Goal: Navigation & Orientation: Find specific page/section

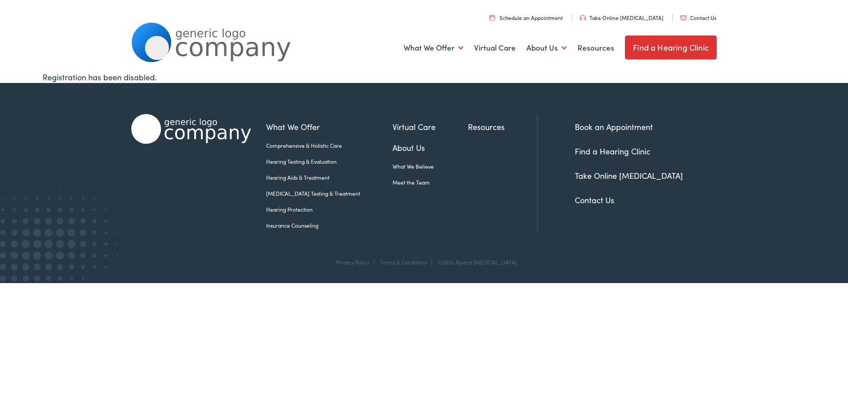
click at [544, 17] on link "Schedule an Appointment" at bounding box center [526, 18] width 73 height 8
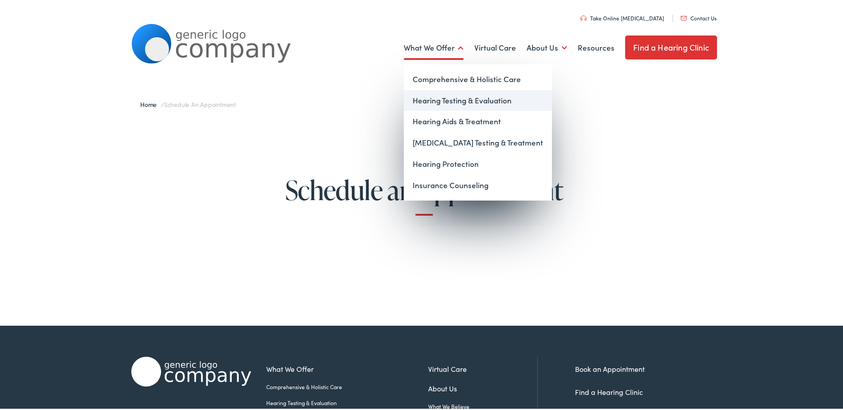
click at [444, 101] on link "Hearing Testing & Evaluation" at bounding box center [478, 99] width 148 height 21
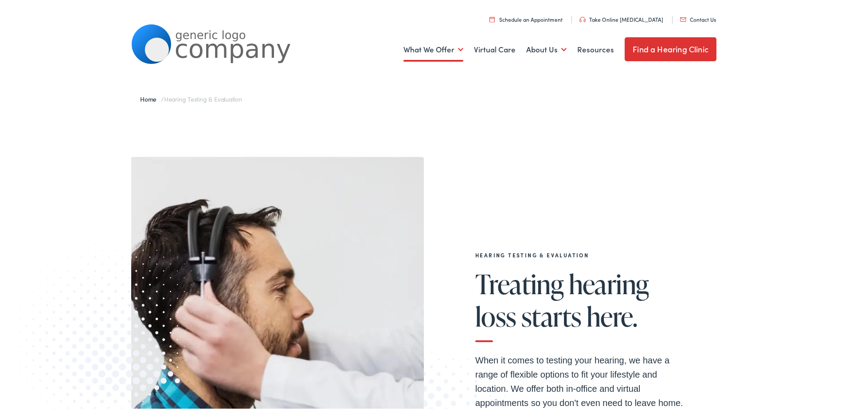
click at [687, 50] on link "Find a Hearing Clinic" at bounding box center [671, 47] width 92 height 24
click at [554, 16] on link "Schedule an Appointment" at bounding box center [526, 18] width 73 height 8
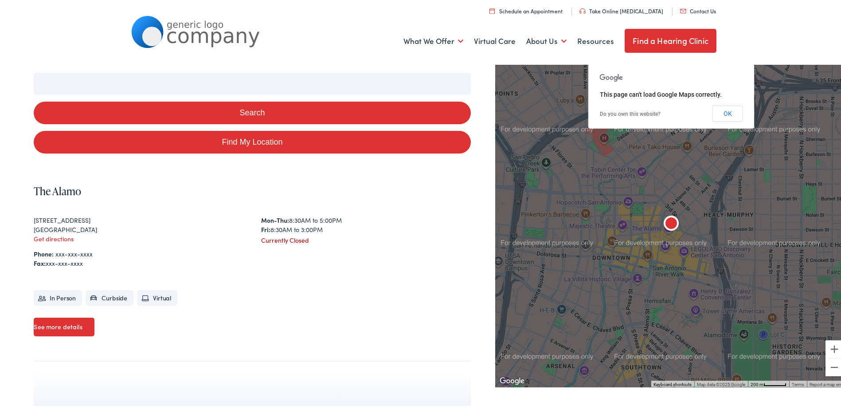
scroll to position [89, 0]
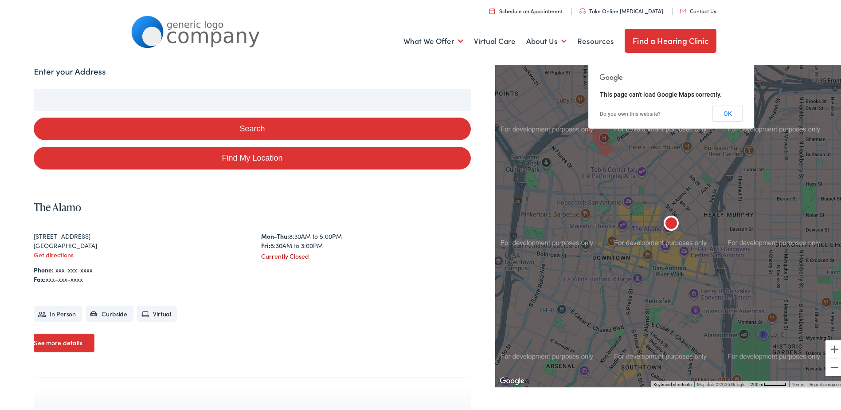
click at [247, 156] on link "Find My Location" at bounding box center [252, 156] width 437 height 23
click at [114, 100] on input "Enter your Address" at bounding box center [252, 98] width 437 height 22
type input "s"
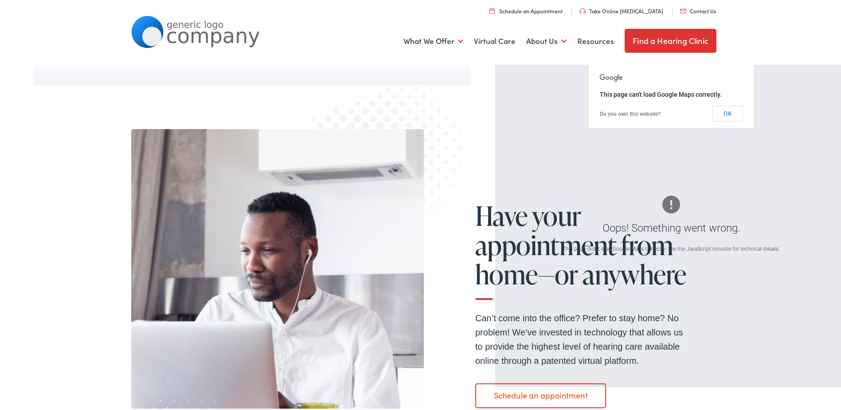
scroll to position [447, 0]
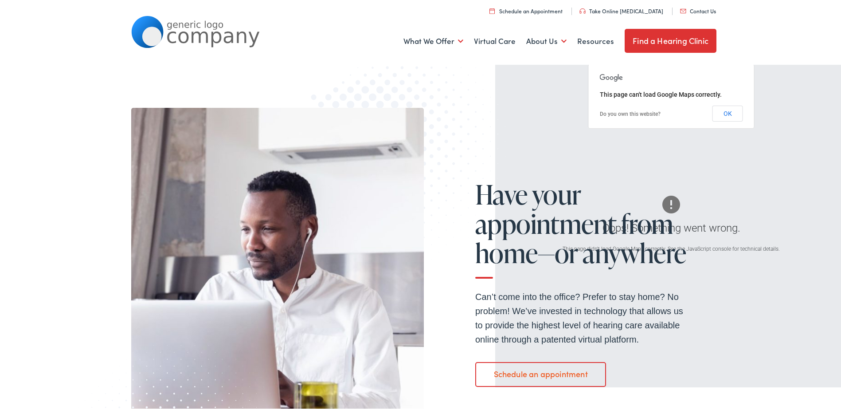
scroll to position [89, 0]
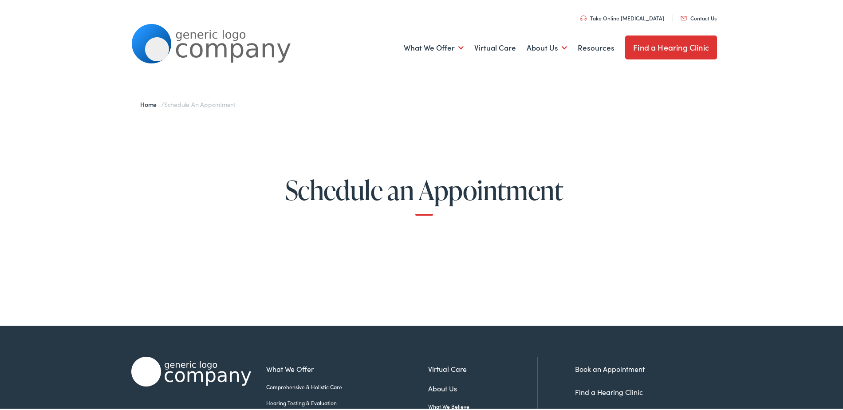
click at [665, 46] on link "Find a Hearing Clinic" at bounding box center [671, 46] width 92 height 24
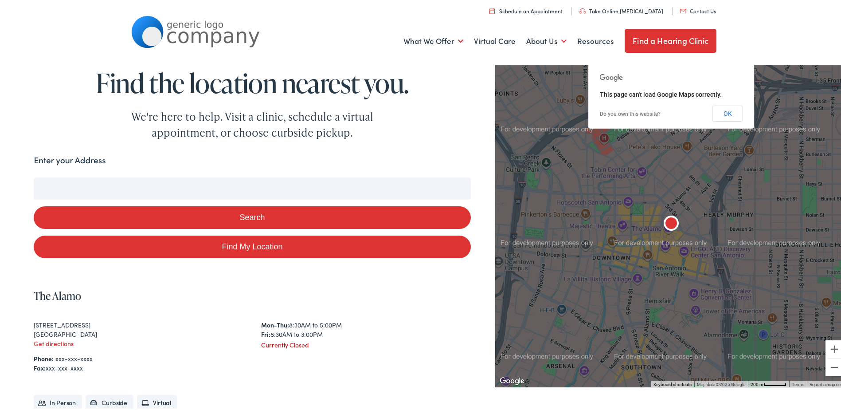
click at [165, 184] on input "Enter your Address" at bounding box center [252, 187] width 437 height 22
type input "3"
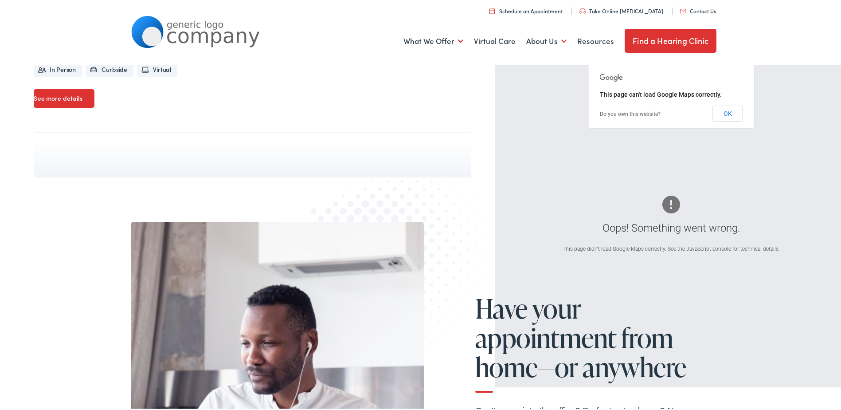
scroll to position [358, 0]
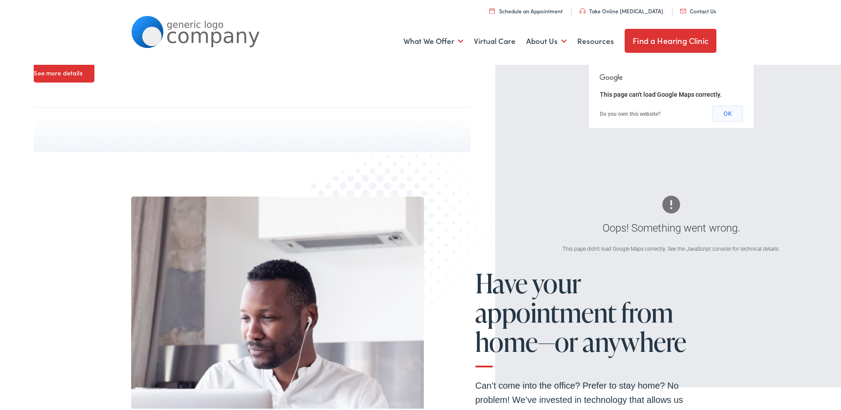
click at [721, 112] on button "OK" at bounding box center [728, 112] width 31 height 16
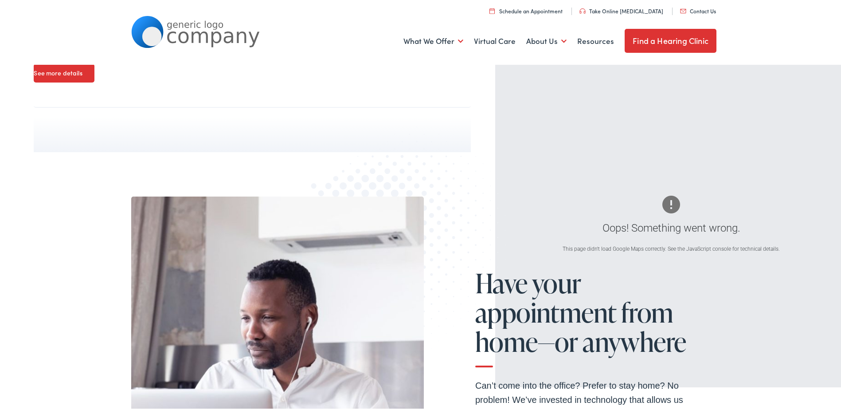
click at [692, 8] on link "Contact Us" at bounding box center [698, 9] width 36 height 8
